Goal: Task Accomplishment & Management: Manage account settings

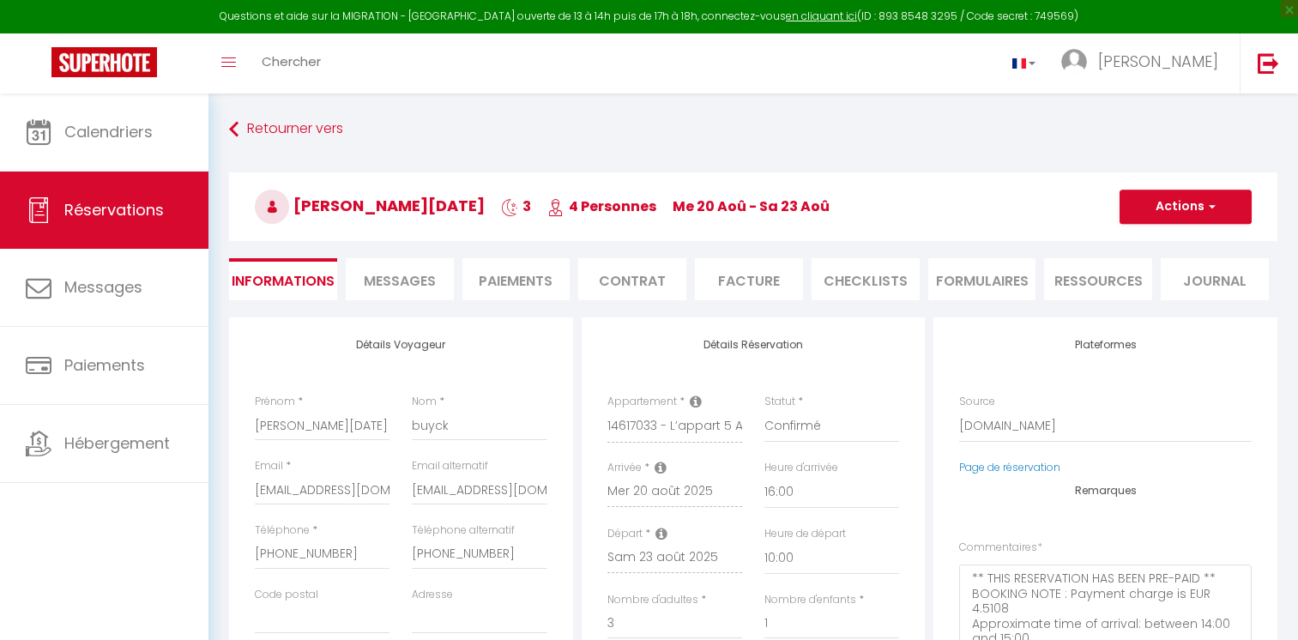
select select "BE"
select select "73847"
select select "16:00"
select select "10:00"
select select "14"
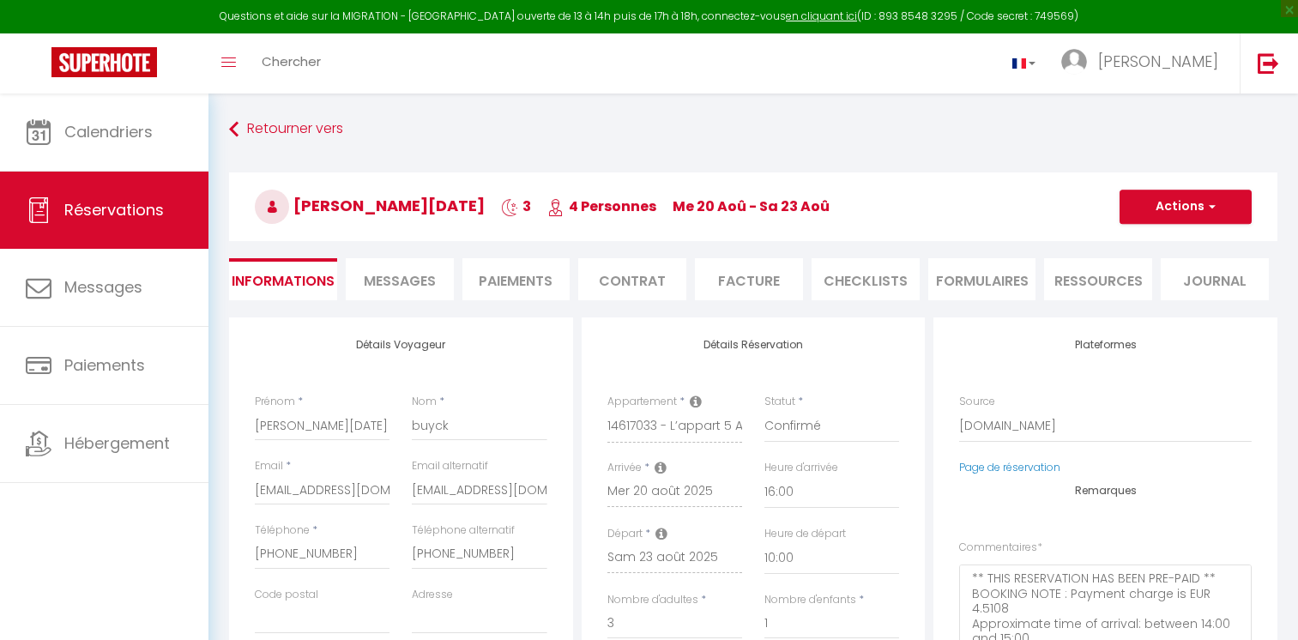
select select "2"
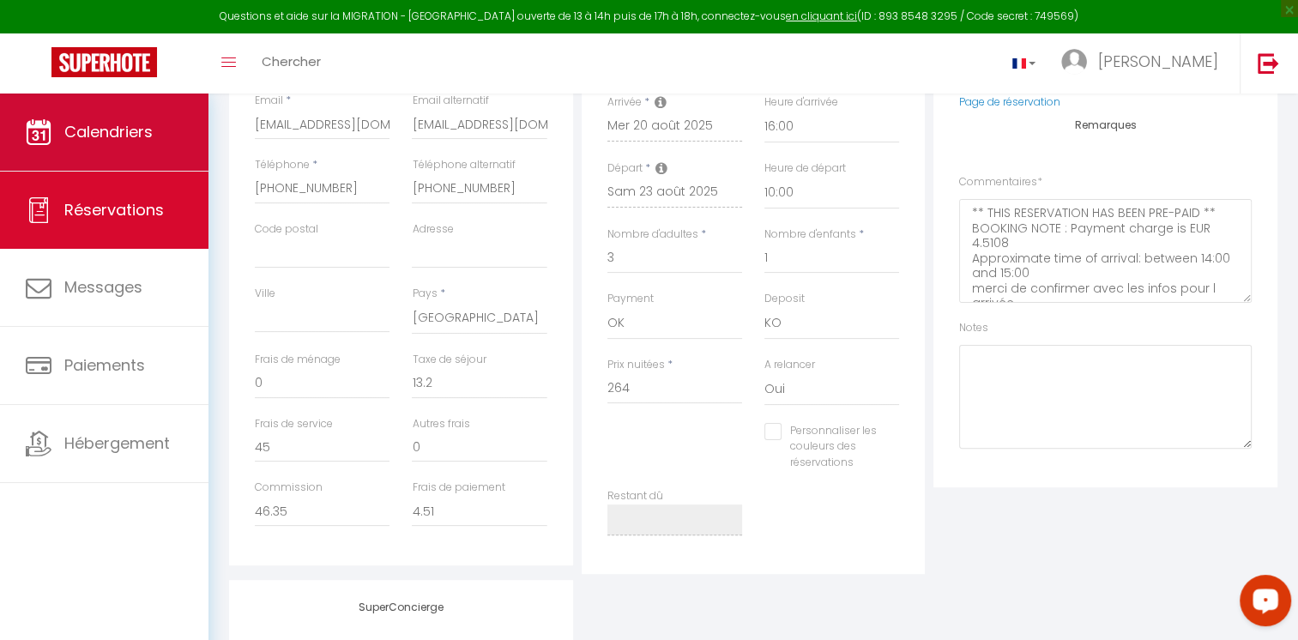
scroll to position [365, 0]
click at [155, 129] on link "Calendriers" at bounding box center [104, 131] width 208 height 77
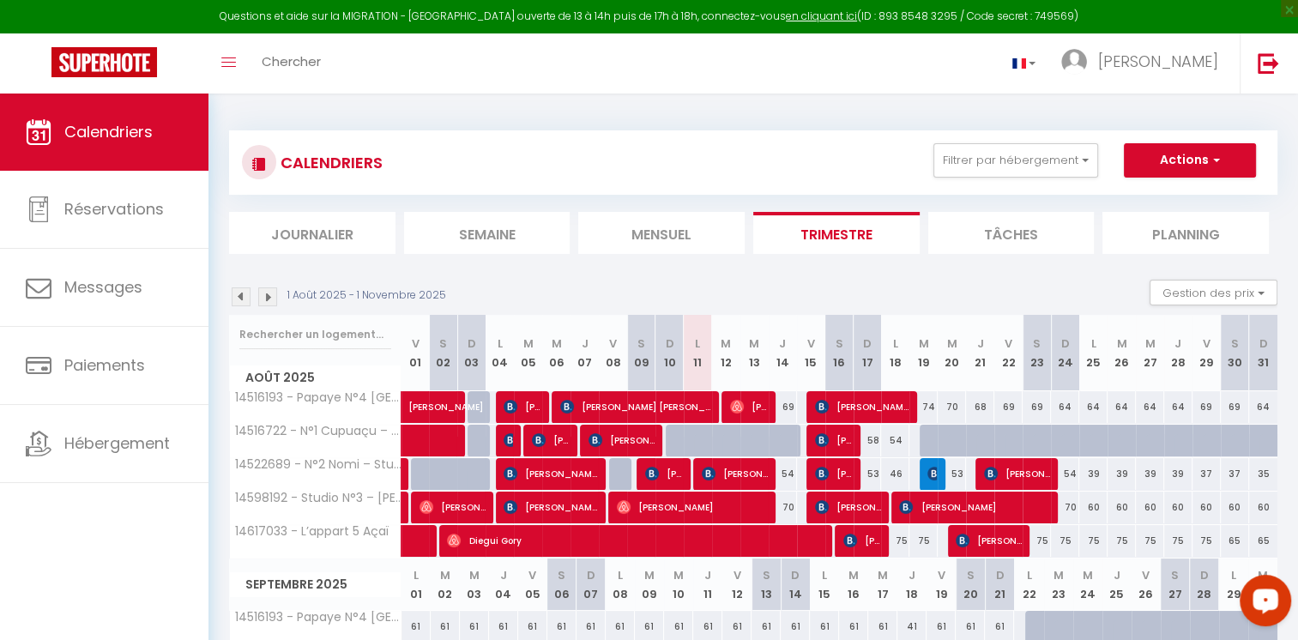
click at [792, 440] on div at bounding box center [793, 450] width 28 height 33
type input "54"
type input "[DEMOGRAPHIC_DATA] 14 Août 2025"
type input "Ven 15 Août 2025"
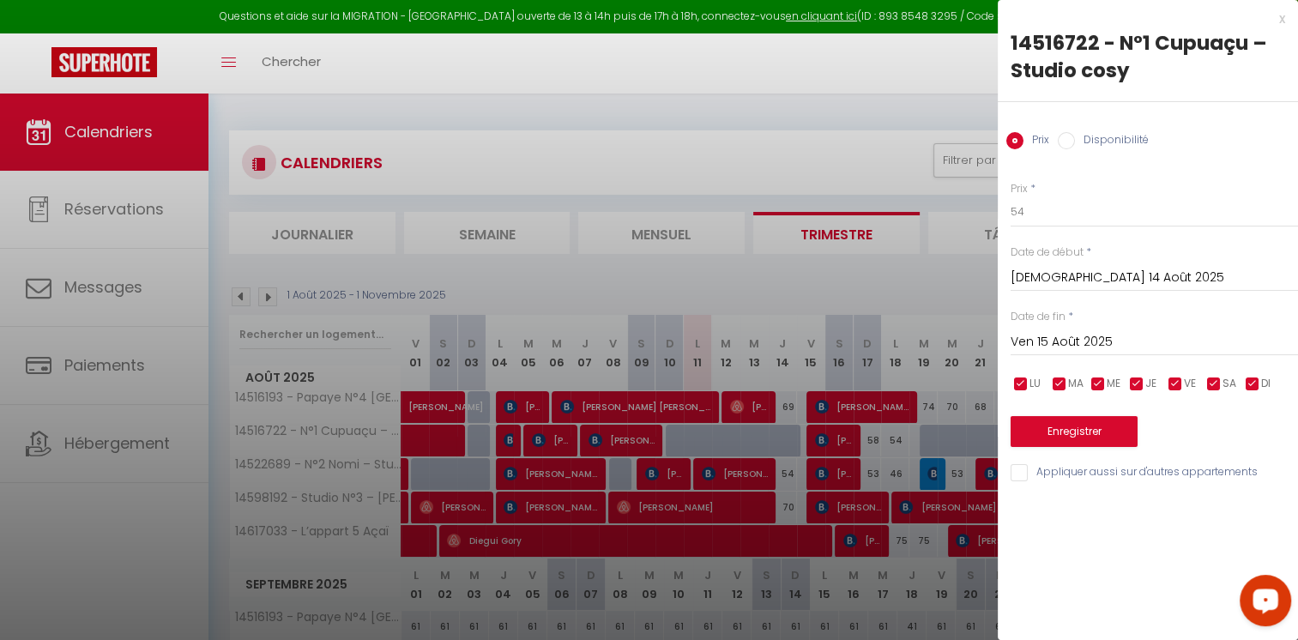
click at [1067, 138] on input "Disponibilité" at bounding box center [1066, 140] width 17 height 17
radio input "true"
radio input "false"
click at [1055, 441] on button "Enregistrer" at bounding box center [1073, 433] width 127 height 31
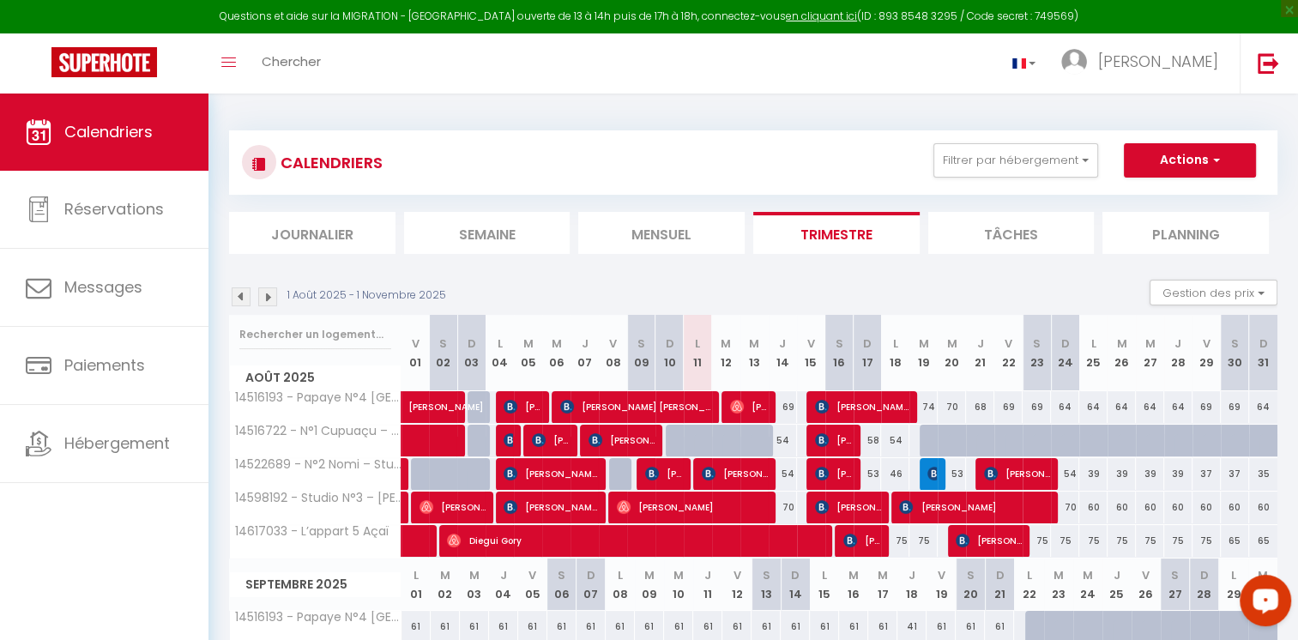
click at [786, 475] on div "54" at bounding box center [783, 474] width 28 height 32
type input "54"
select select "1"
type input "[DEMOGRAPHIC_DATA] 14 Août 2025"
type input "Ven 15 Août 2025"
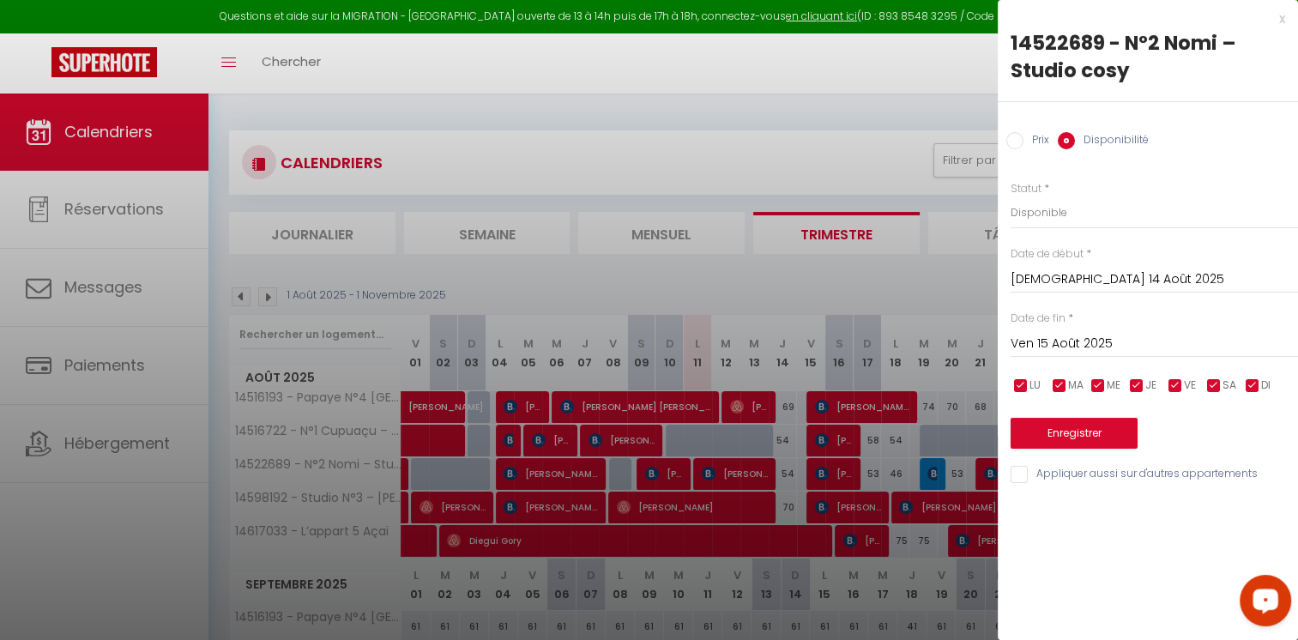
click at [1013, 143] on input "Prix" at bounding box center [1014, 140] width 17 height 17
radio input "true"
radio input "false"
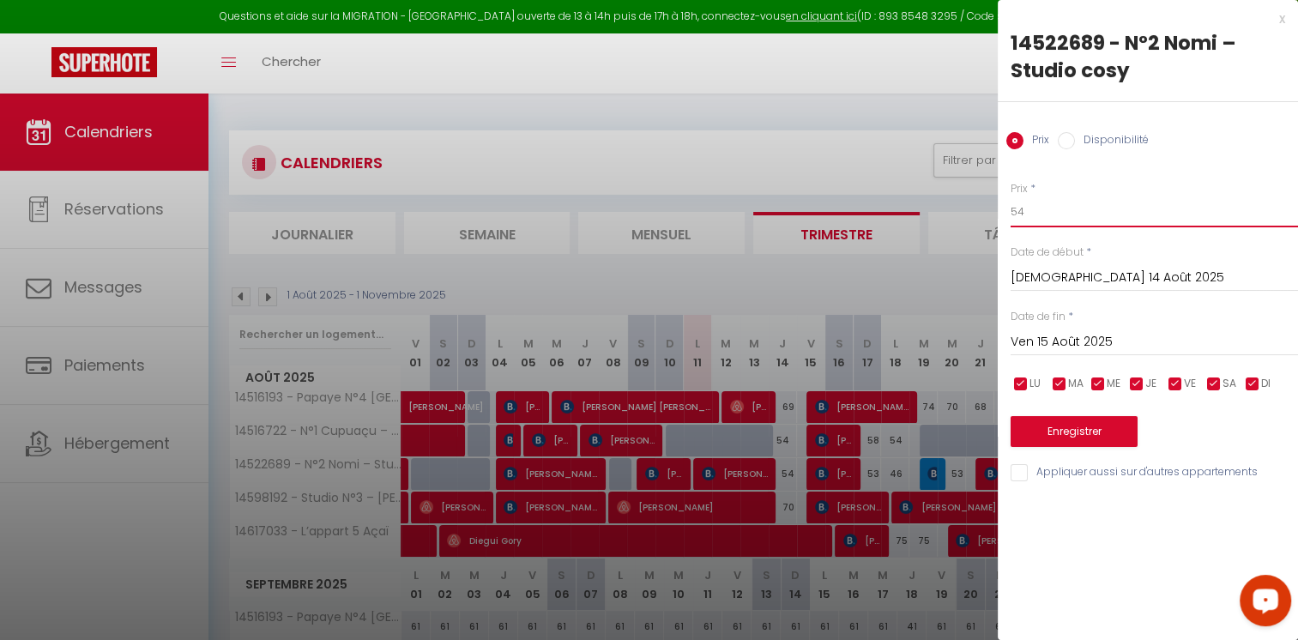
click at [1036, 216] on input "54" at bounding box center [1153, 211] width 287 height 31
type input "5"
type input "46"
click at [1088, 431] on button "Enregistrer" at bounding box center [1073, 431] width 127 height 31
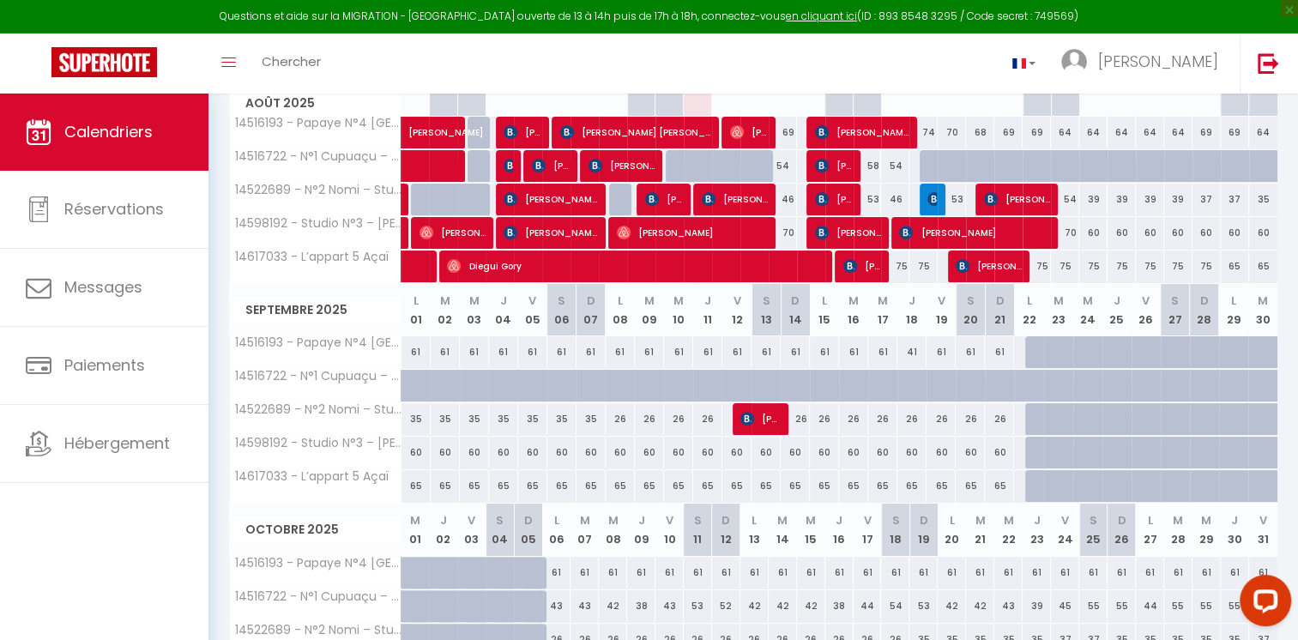
scroll to position [320, 0]
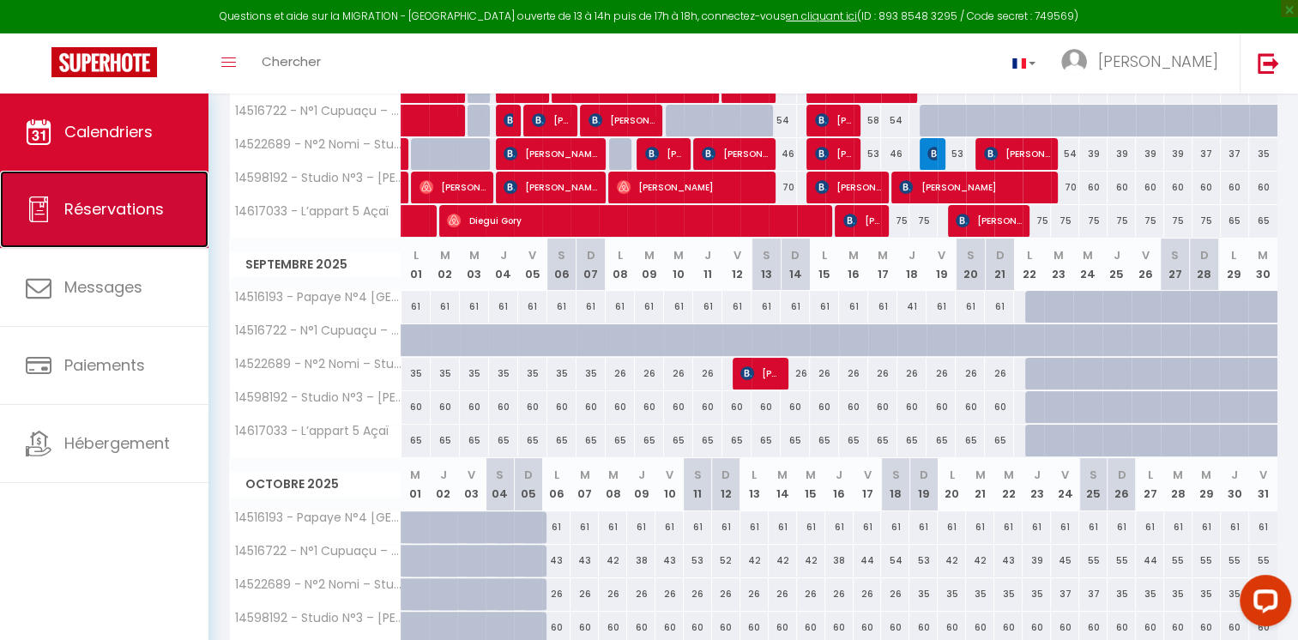
click at [51, 206] on link "Réservations" at bounding box center [104, 209] width 208 height 77
select select "not_cancelled"
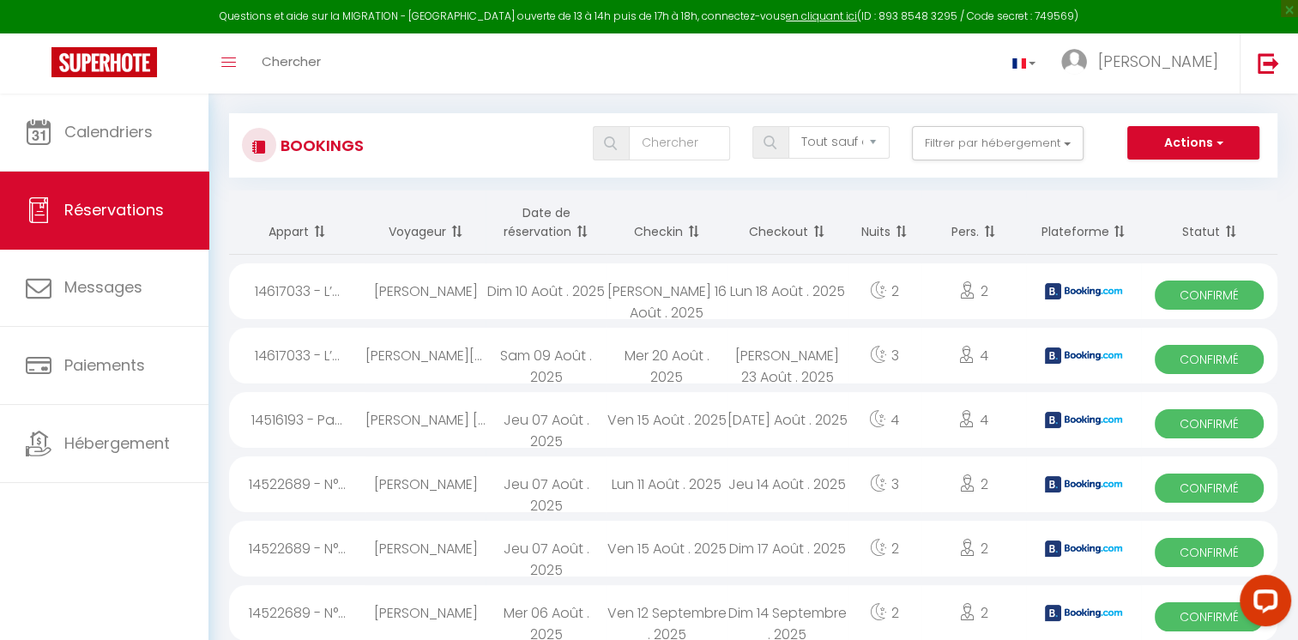
scroll to position [15, 0]
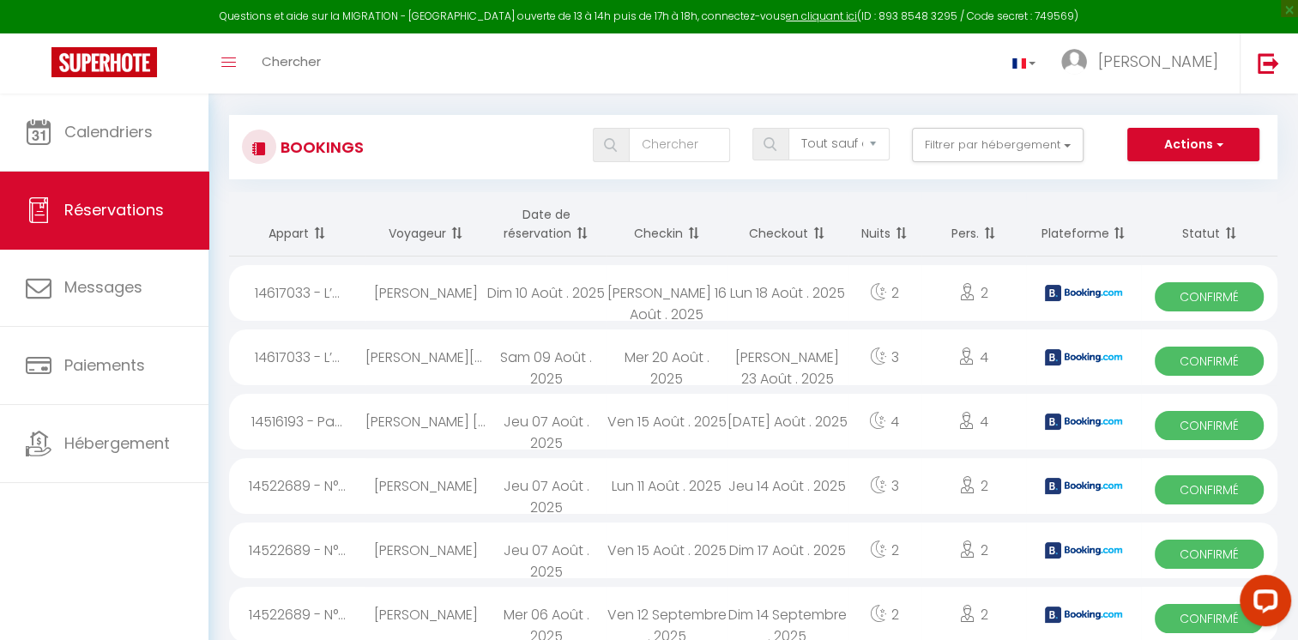
click at [503, 300] on div "Dim 10 Août . 2025" at bounding box center [545, 293] width 121 height 56
select select "OK"
select select "KO"
select select "0"
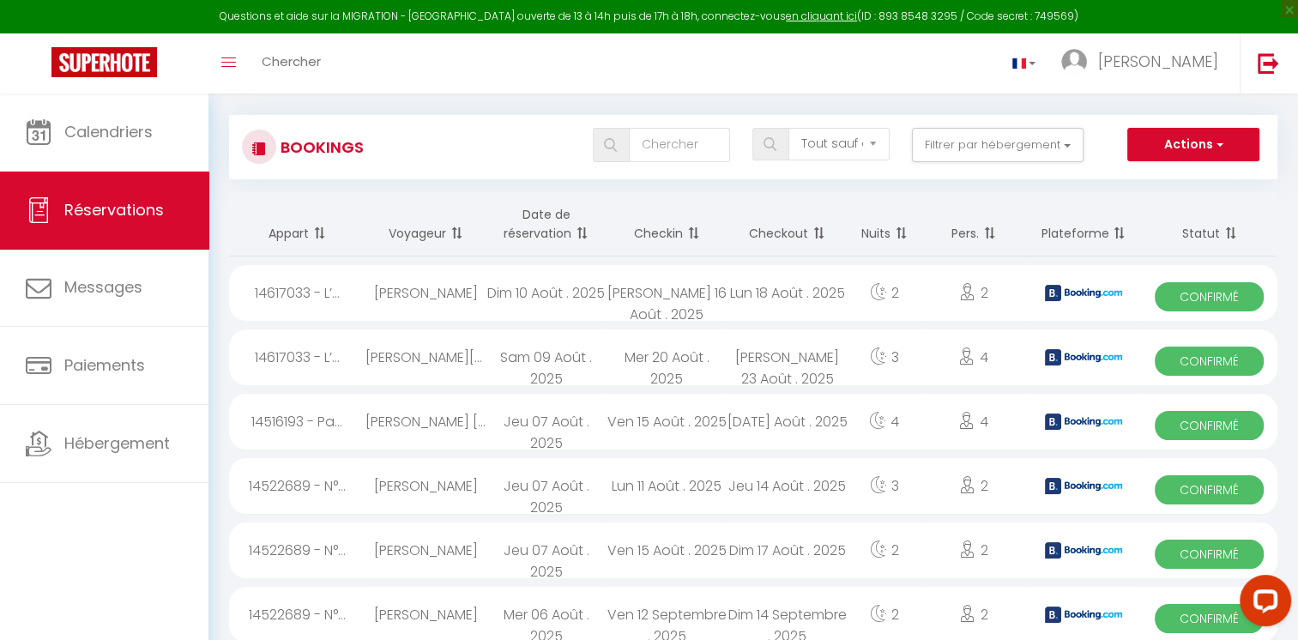
select select "1"
select select
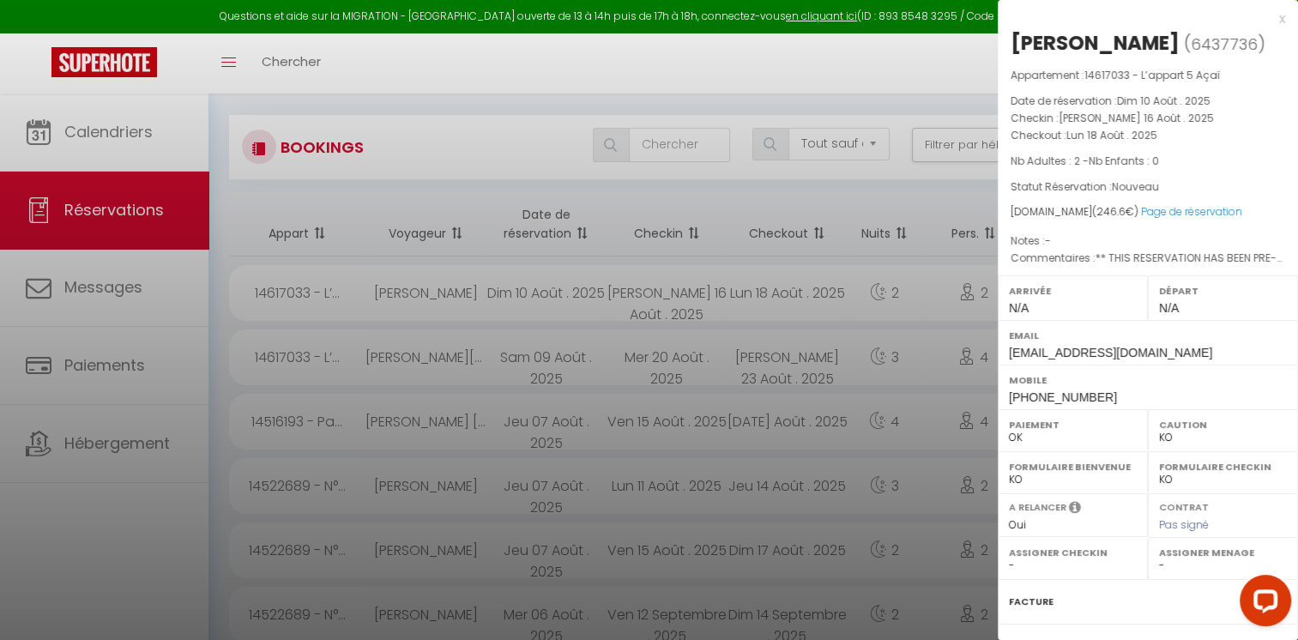
click at [126, 130] on div at bounding box center [649, 320] width 1298 height 640
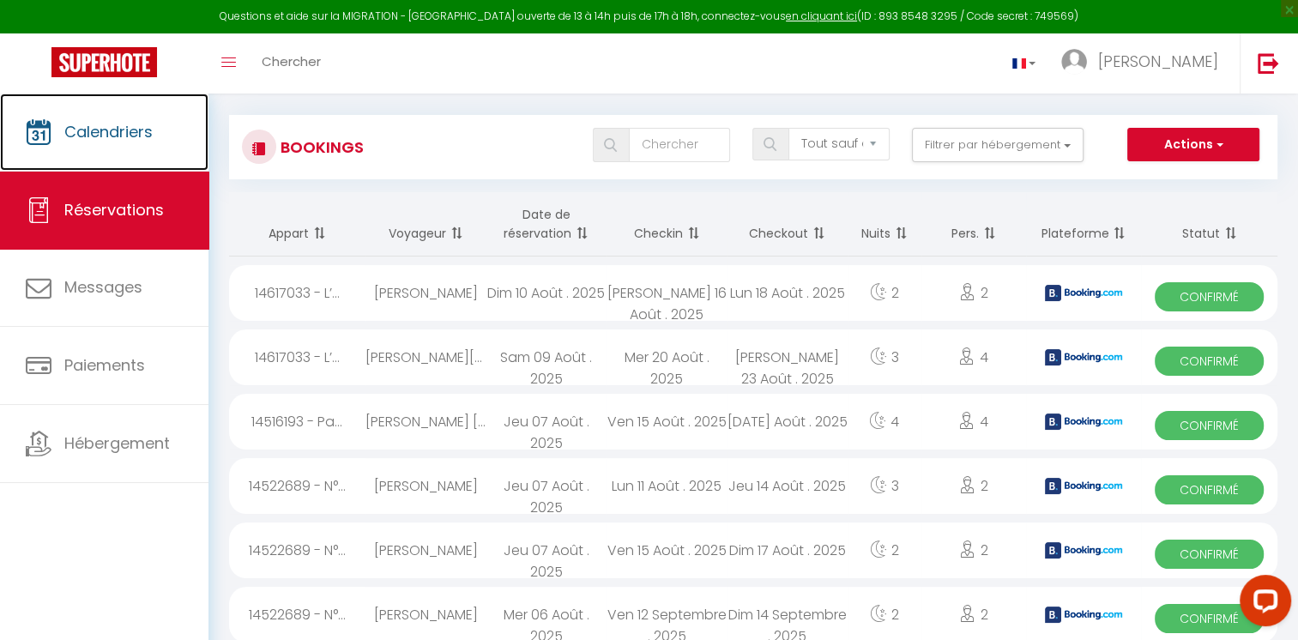
click at [126, 130] on span "Calendriers" at bounding box center [108, 131] width 88 height 21
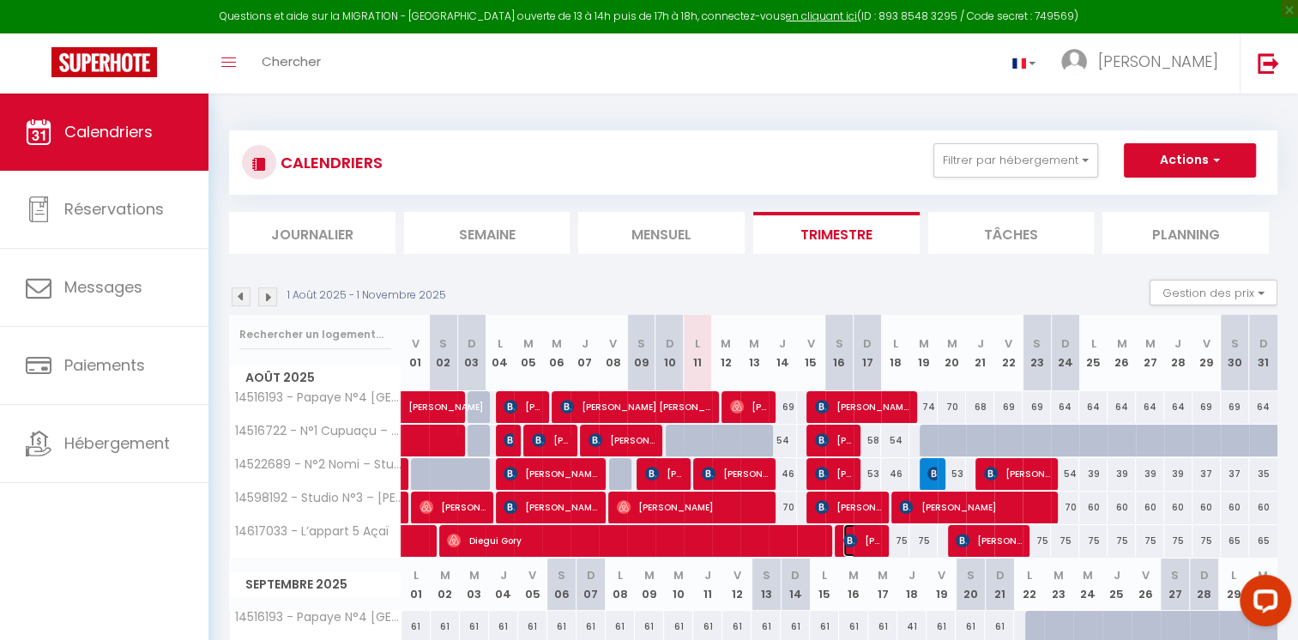
click at [863, 539] on span "[PERSON_NAME]" at bounding box center [862, 540] width 38 height 33
select select "OK"
select select "KO"
select select "0"
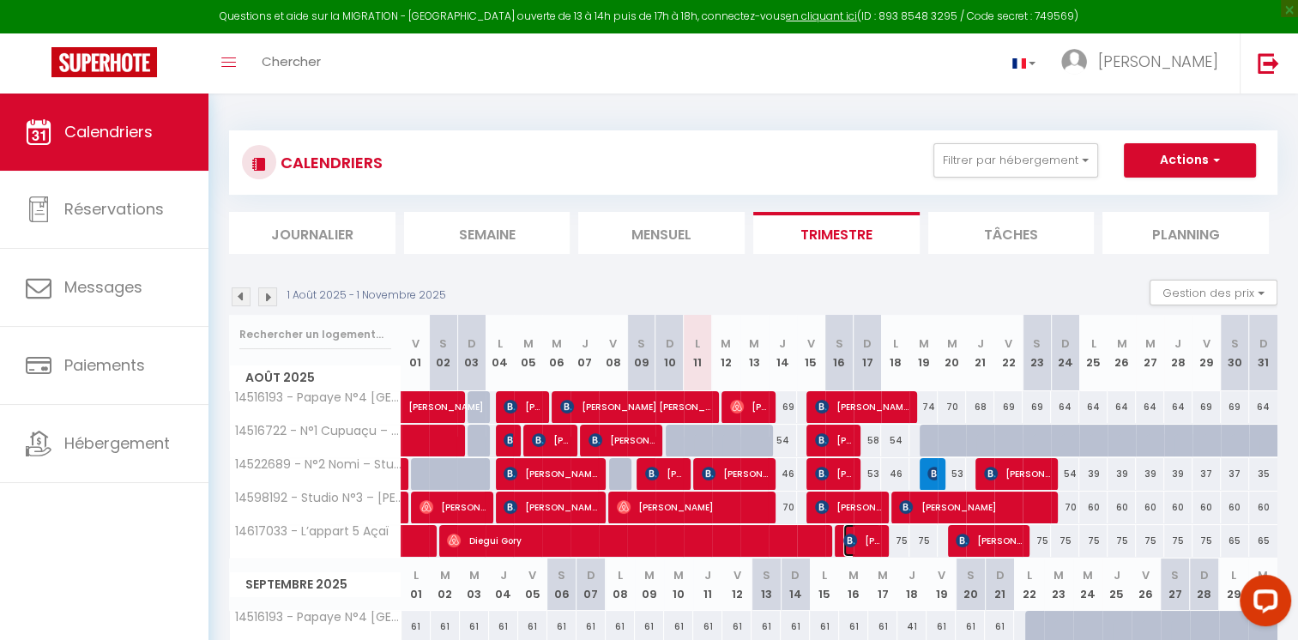
select select "1"
select select
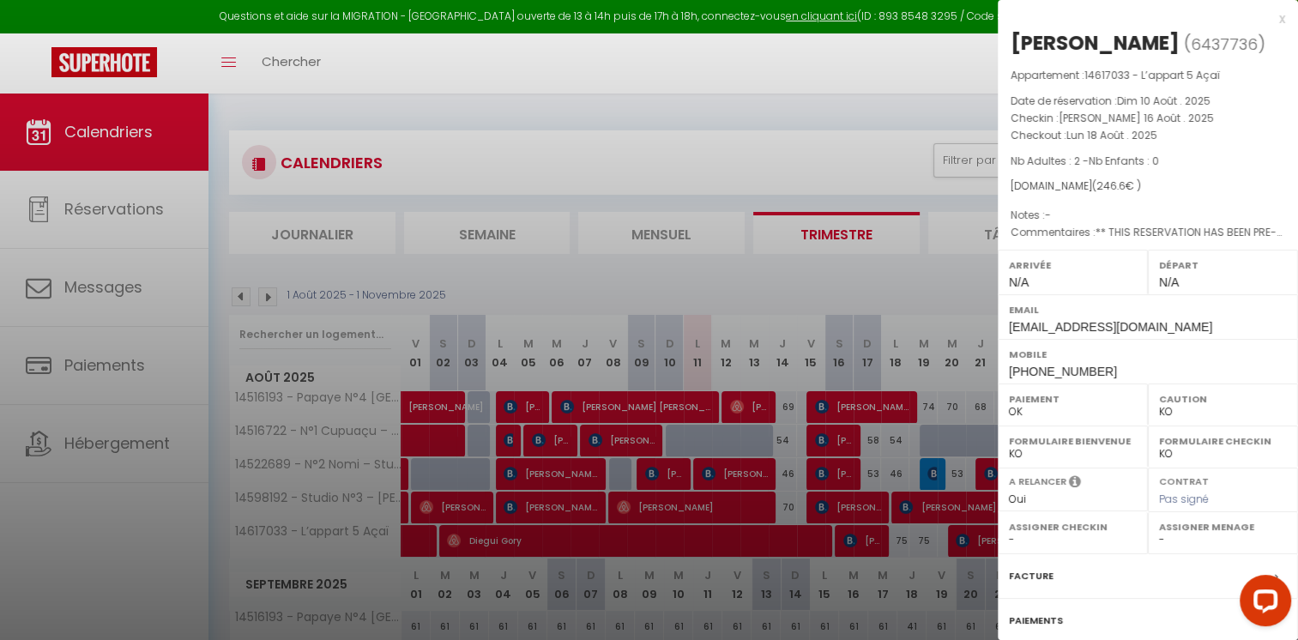
click at [1269, 21] on div "x" at bounding box center [1141, 19] width 287 height 21
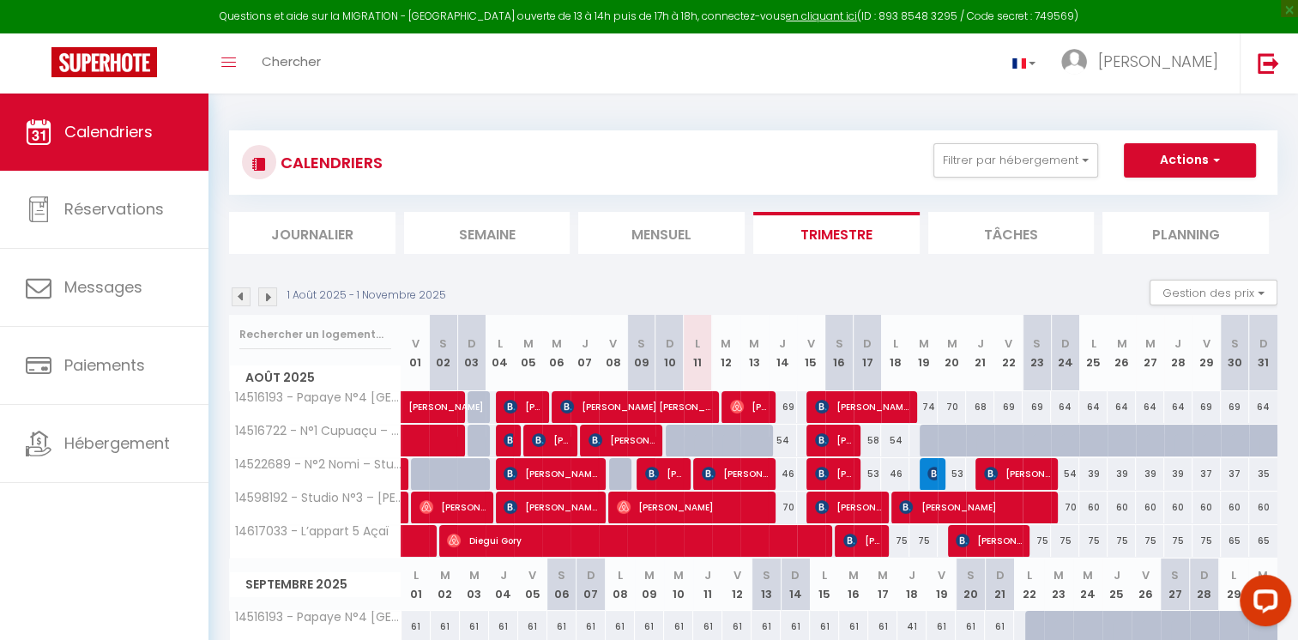
click at [903, 544] on div "75" at bounding box center [895, 541] width 28 height 32
type input "75"
type input "Lun 18 Août 2025"
type input "[DATE] Août 2025"
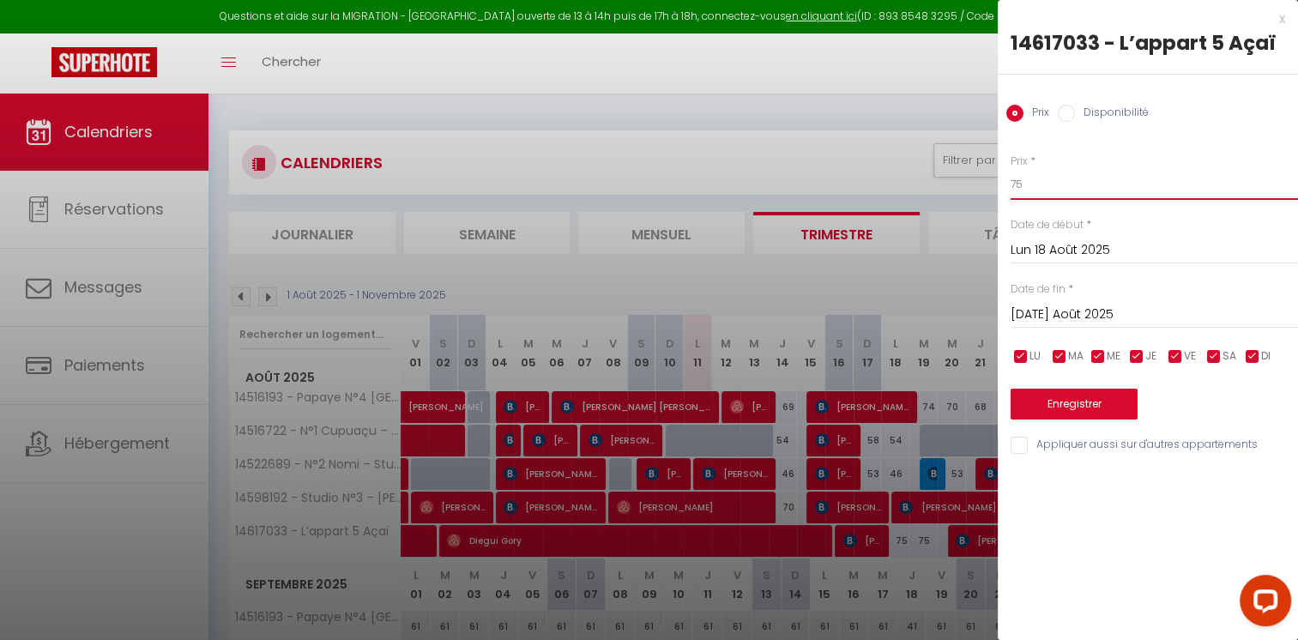
click at [1058, 187] on input "75" at bounding box center [1153, 184] width 287 height 31
type input "79"
click at [1077, 411] on button "Enregistrer" at bounding box center [1073, 404] width 127 height 31
